Goal: Use online tool/utility: Utilize a website feature to perform a specific function

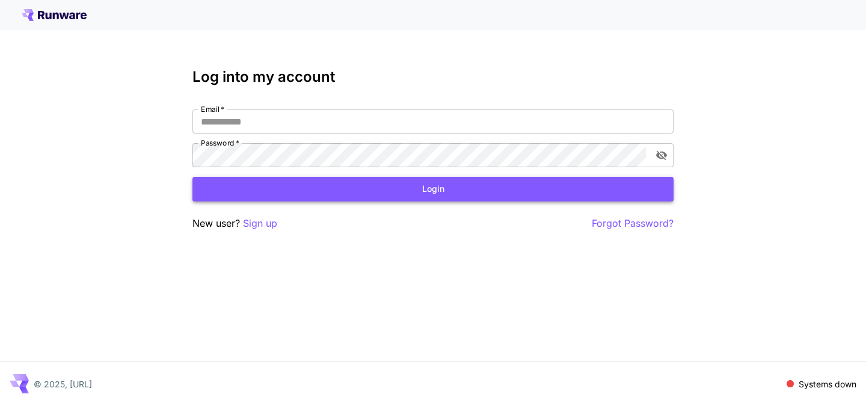
type input "**********"
click at [462, 180] on button "Login" at bounding box center [432, 189] width 481 height 25
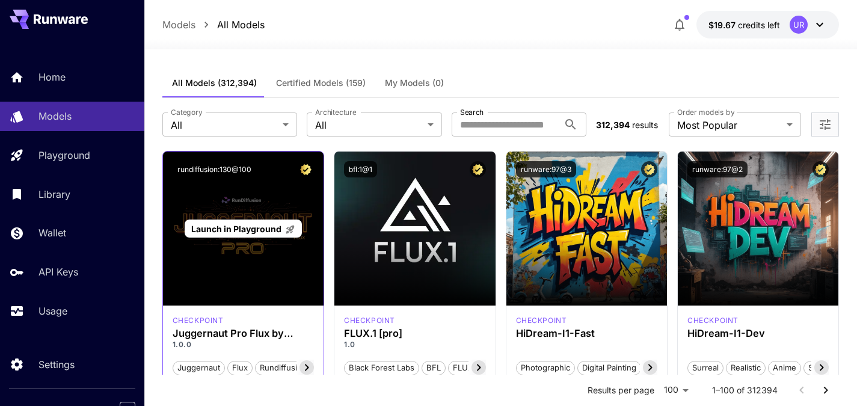
click at [254, 280] on div "Launch in Playground" at bounding box center [243, 228] width 160 height 154
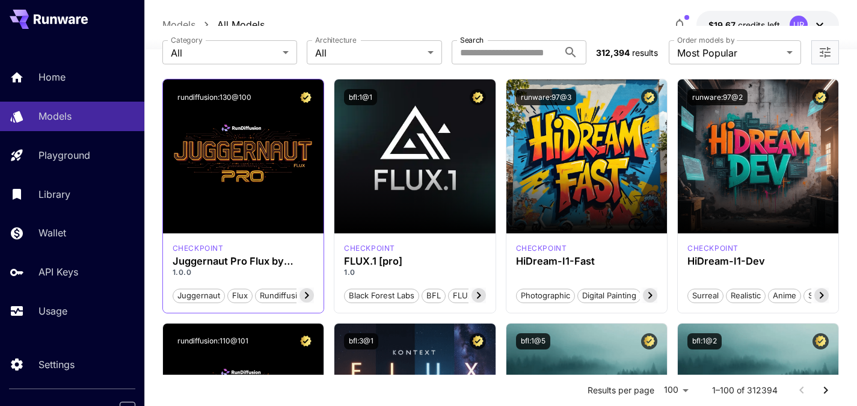
click at [308, 290] on icon at bounding box center [306, 295] width 14 height 14
click at [230, 108] on div "rundiffusion:130@100" at bounding box center [243, 96] width 160 height 35
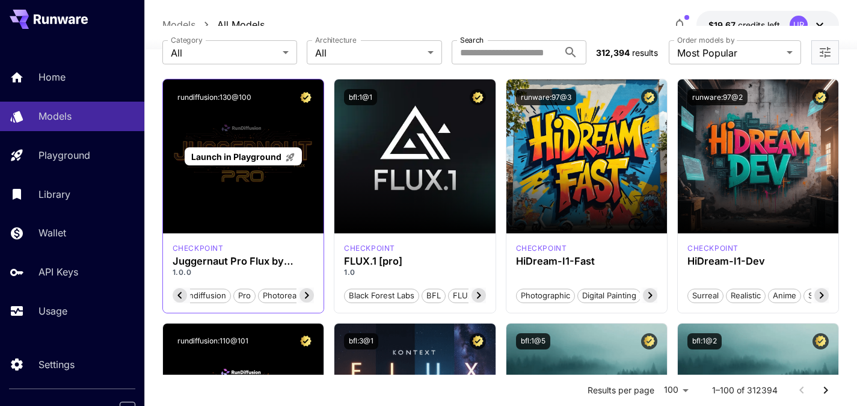
click at [233, 182] on div "Launch in Playground" at bounding box center [243, 156] width 160 height 154
click at [254, 160] on span "Launch in Playground" at bounding box center [236, 156] width 90 height 10
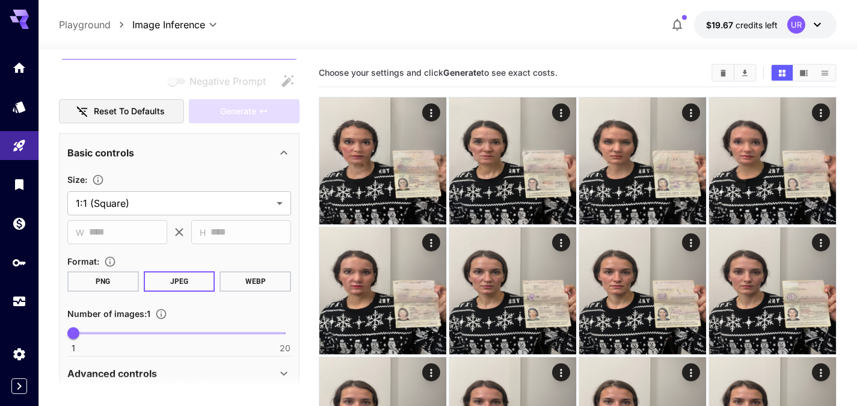
scroll to position [154, 0]
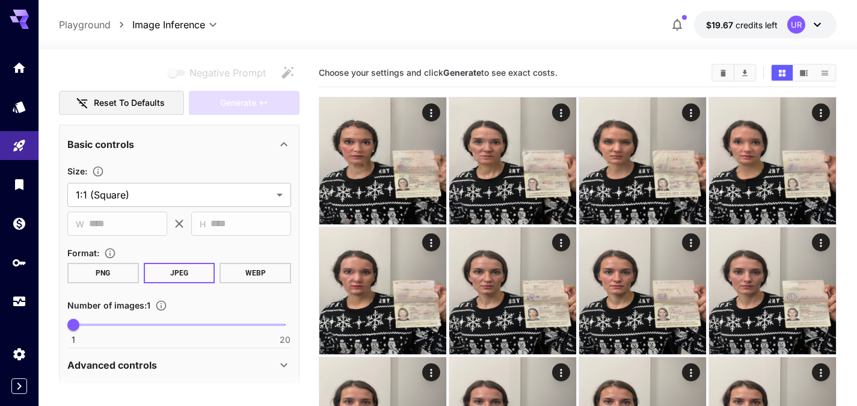
click at [286, 144] on icon at bounding box center [283, 144] width 7 height 4
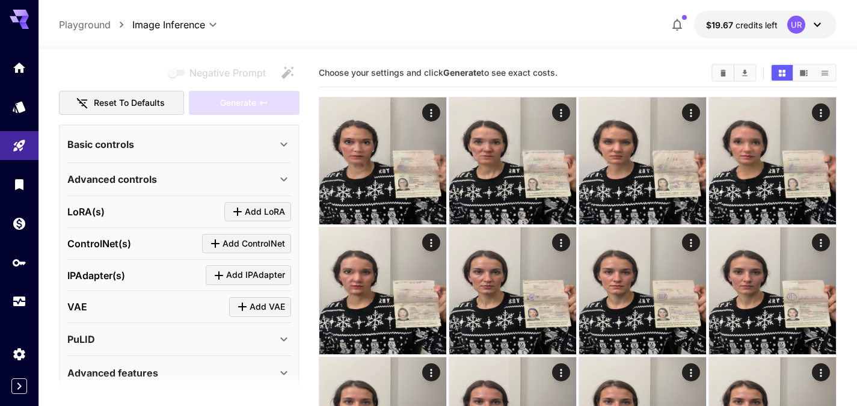
click at [286, 144] on icon at bounding box center [283, 144] width 14 height 14
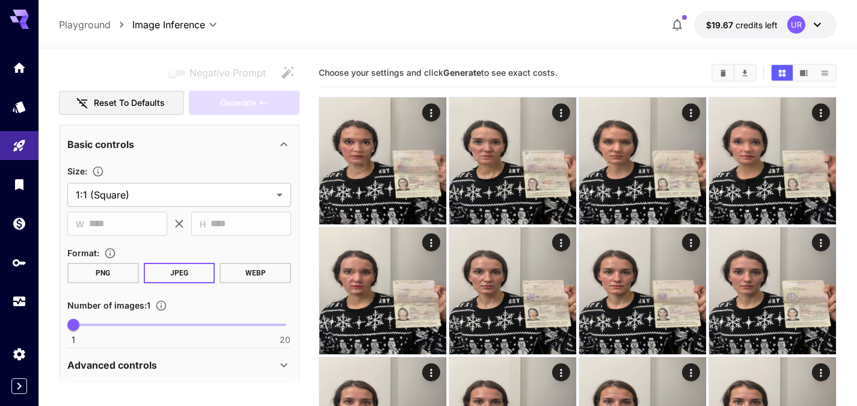
click at [286, 144] on icon at bounding box center [283, 144] width 7 height 4
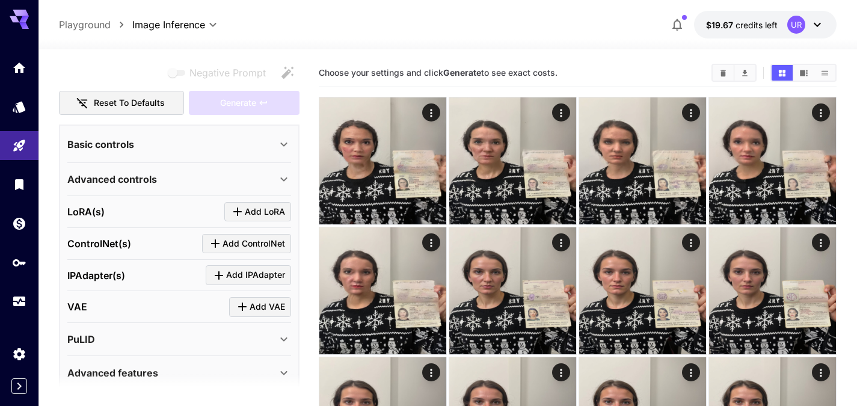
click at [286, 144] on icon at bounding box center [283, 144] width 14 height 14
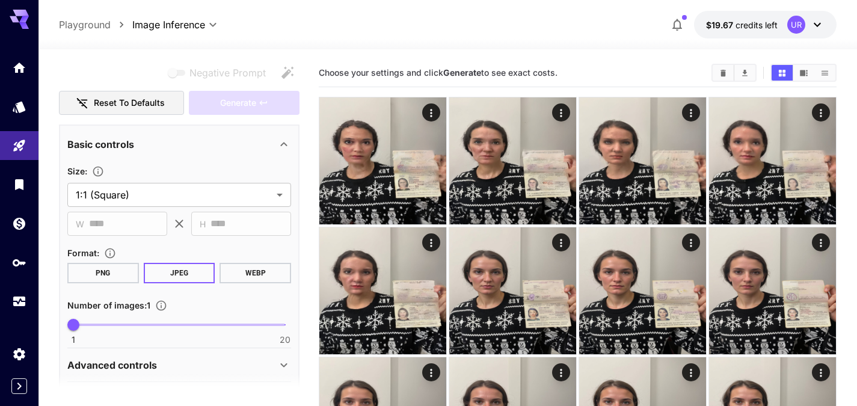
click at [286, 144] on icon at bounding box center [283, 144] width 7 height 4
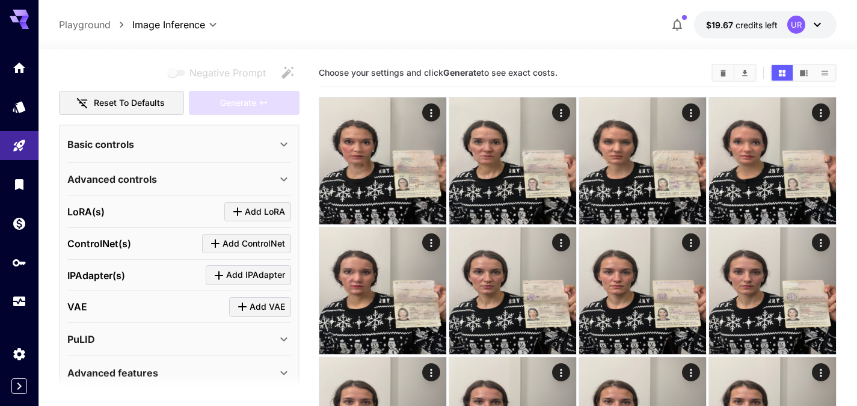
click at [290, 177] on icon at bounding box center [283, 179] width 14 height 14
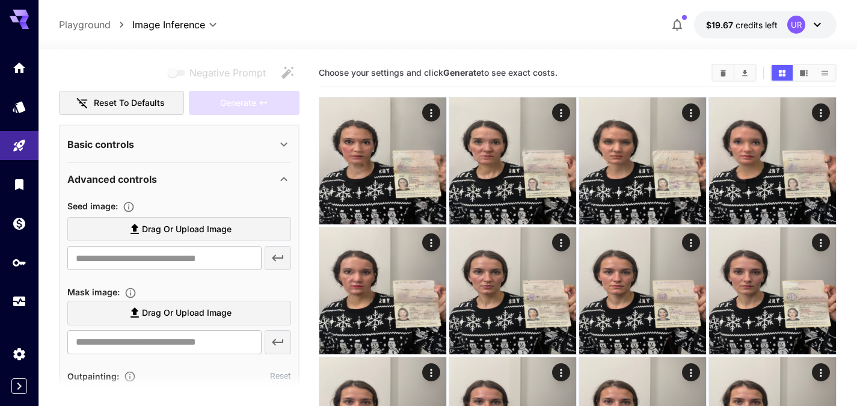
click at [290, 177] on icon at bounding box center [283, 179] width 14 height 14
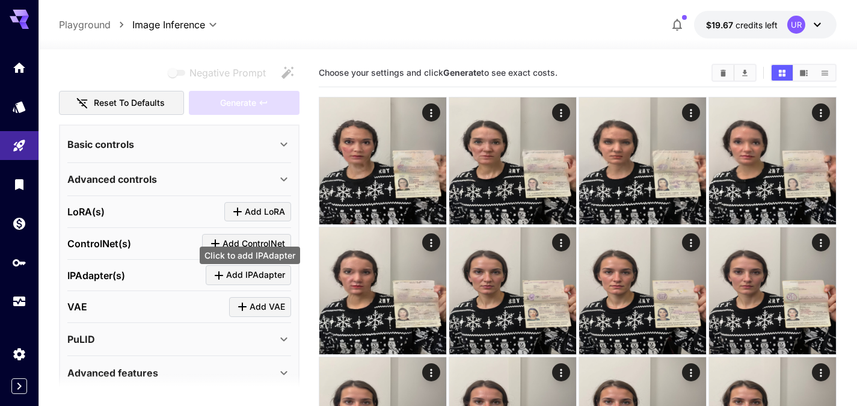
scroll to position [204, 0]
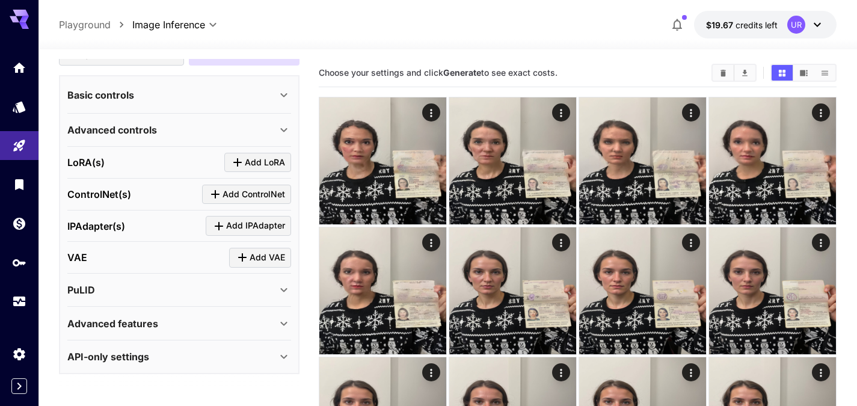
click at [280, 353] on icon at bounding box center [283, 356] width 14 height 14
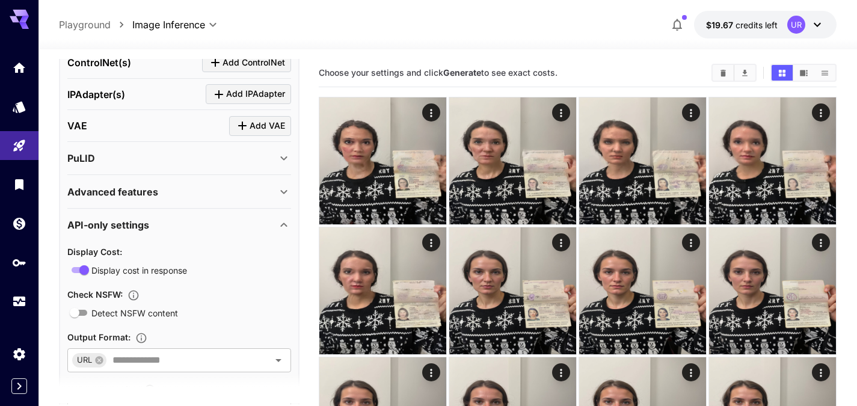
scroll to position [317, 0]
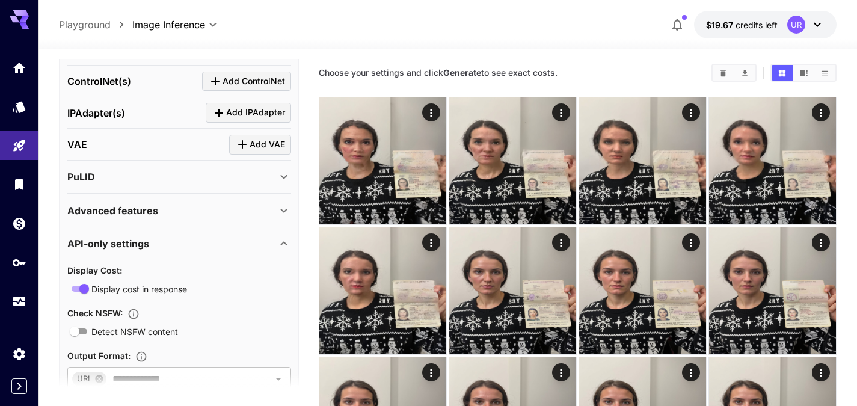
click at [287, 246] on icon at bounding box center [283, 243] width 14 height 14
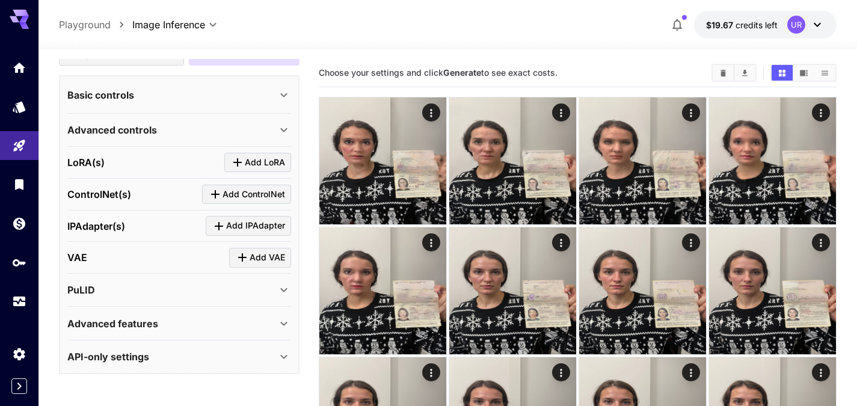
scroll to position [204, 0]
click at [283, 326] on icon at bounding box center [283, 323] width 14 height 14
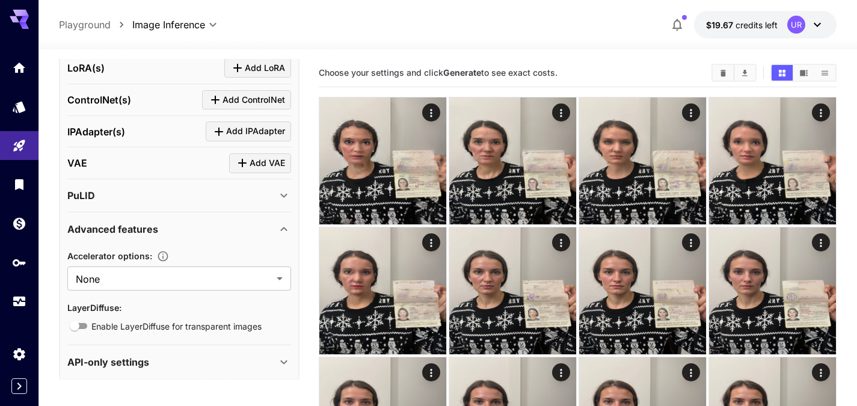
scroll to position [304, 0]
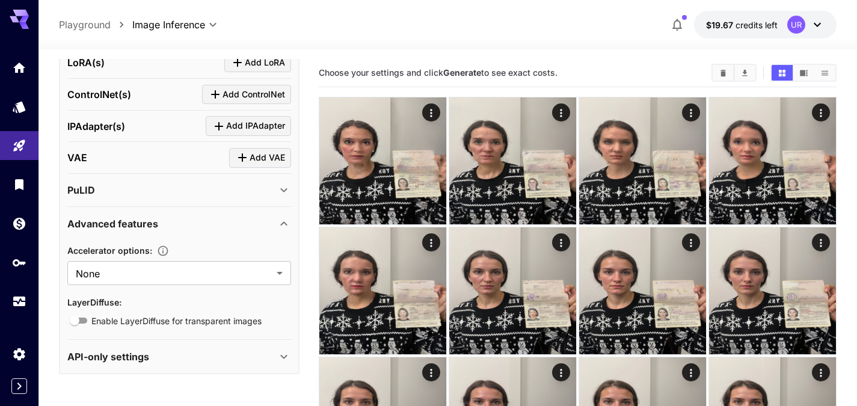
click at [258, 349] on div "API-only settings" at bounding box center [171, 356] width 209 height 14
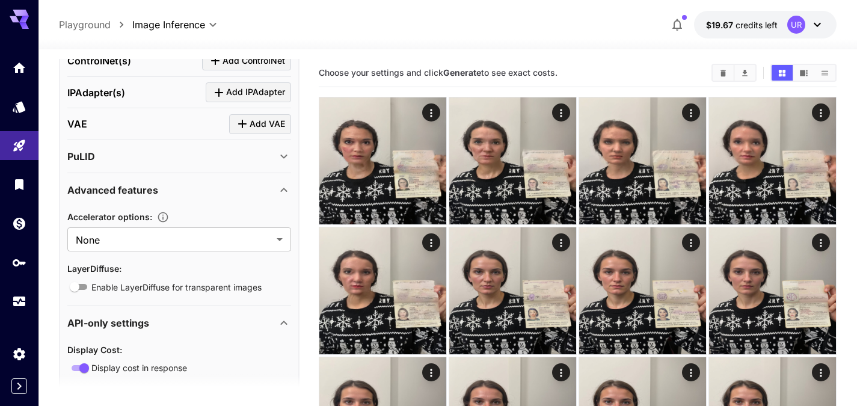
scroll to position [336, 0]
click at [284, 165] on div "PuLID" at bounding box center [179, 157] width 224 height 29
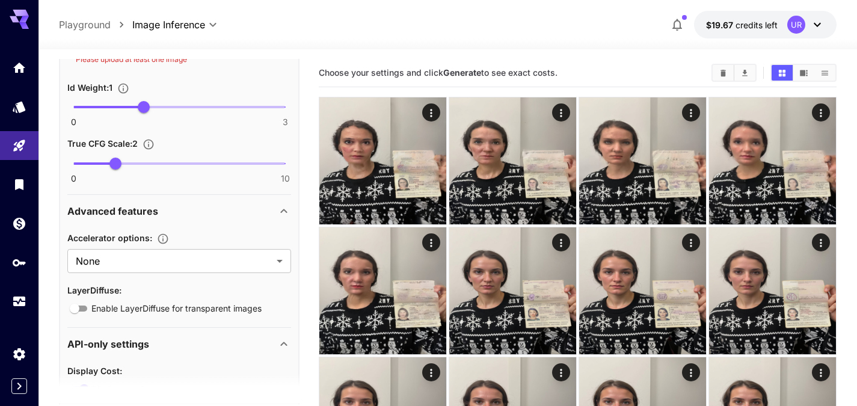
scroll to position [537, 0]
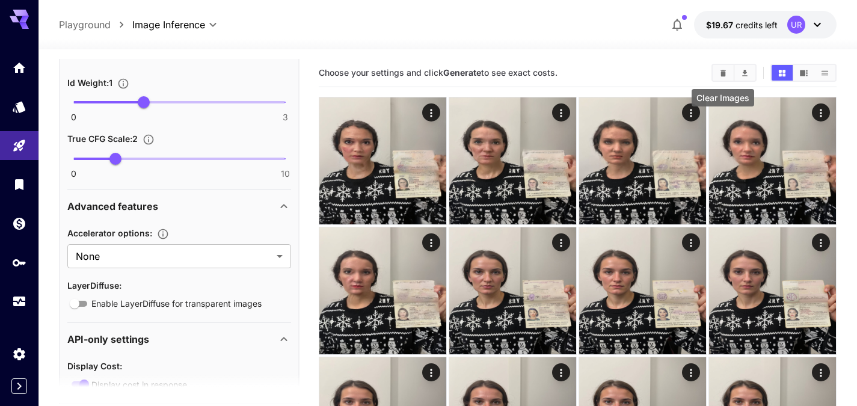
click at [722, 77] on button "Clear Images" at bounding box center [722, 73] width 21 height 16
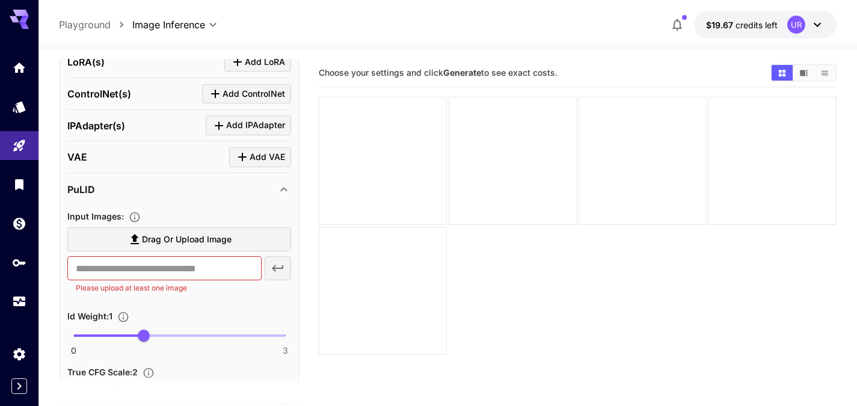
scroll to position [279, 0]
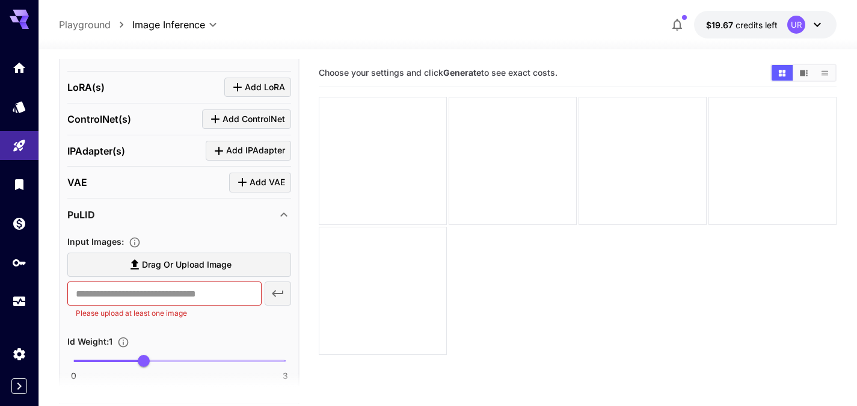
click at [284, 210] on icon at bounding box center [283, 214] width 14 height 14
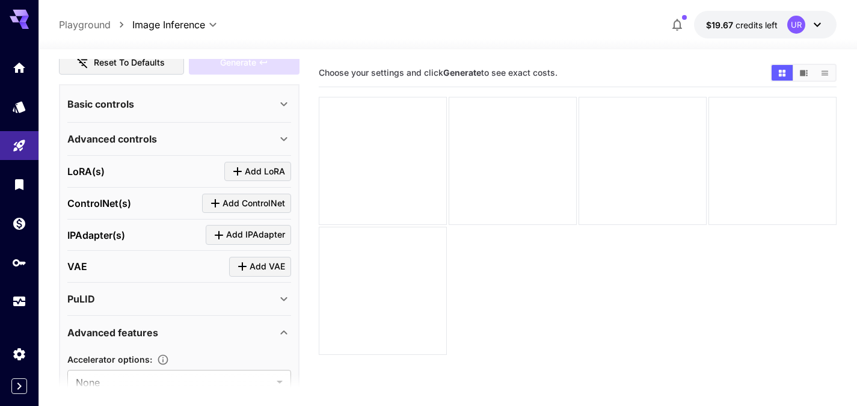
scroll to position [194, 0]
drag, startPoint x: 67, startPoint y: 170, endPoint x: 110, endPoint y: 299, distance: 135.7
click at [110, 299] on div "**********" at bounding box center [179, 386] width 240 height 602
copy section "[PERSON_NAME](s) Add [PERSON_NAME] ControlNet(s) Add ControlNet IPAdapter(s) Ad…"
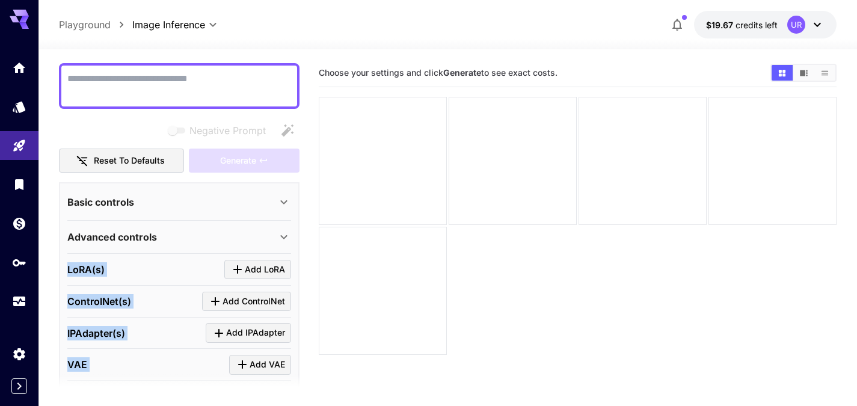
scroll to position [0, 0]
